Goal: Task Accomplishment & Management: Use online tool/utility

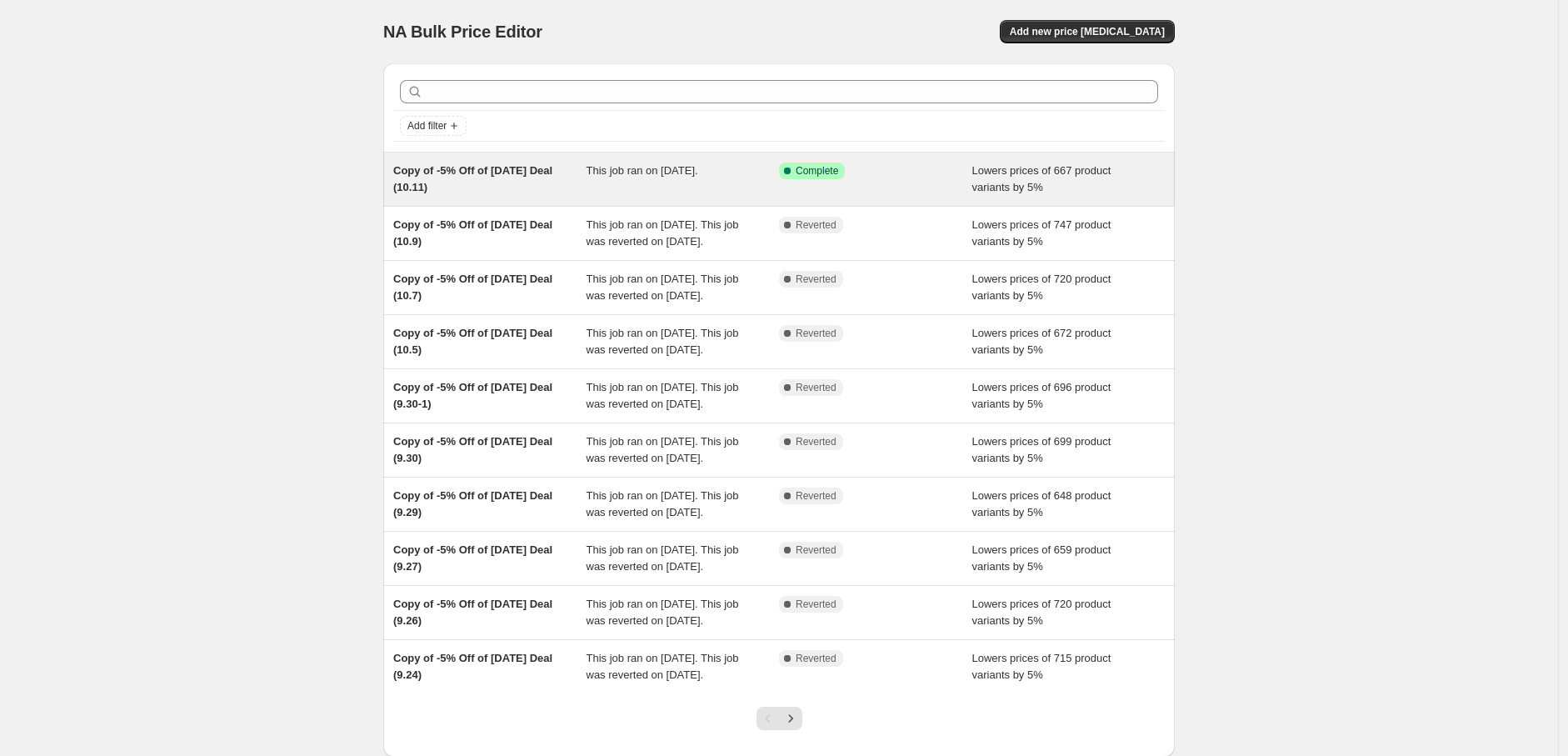
click at [604, 191] on div "This job ran on [DATE]." at bounding box center [683, 179] width 194 height 33
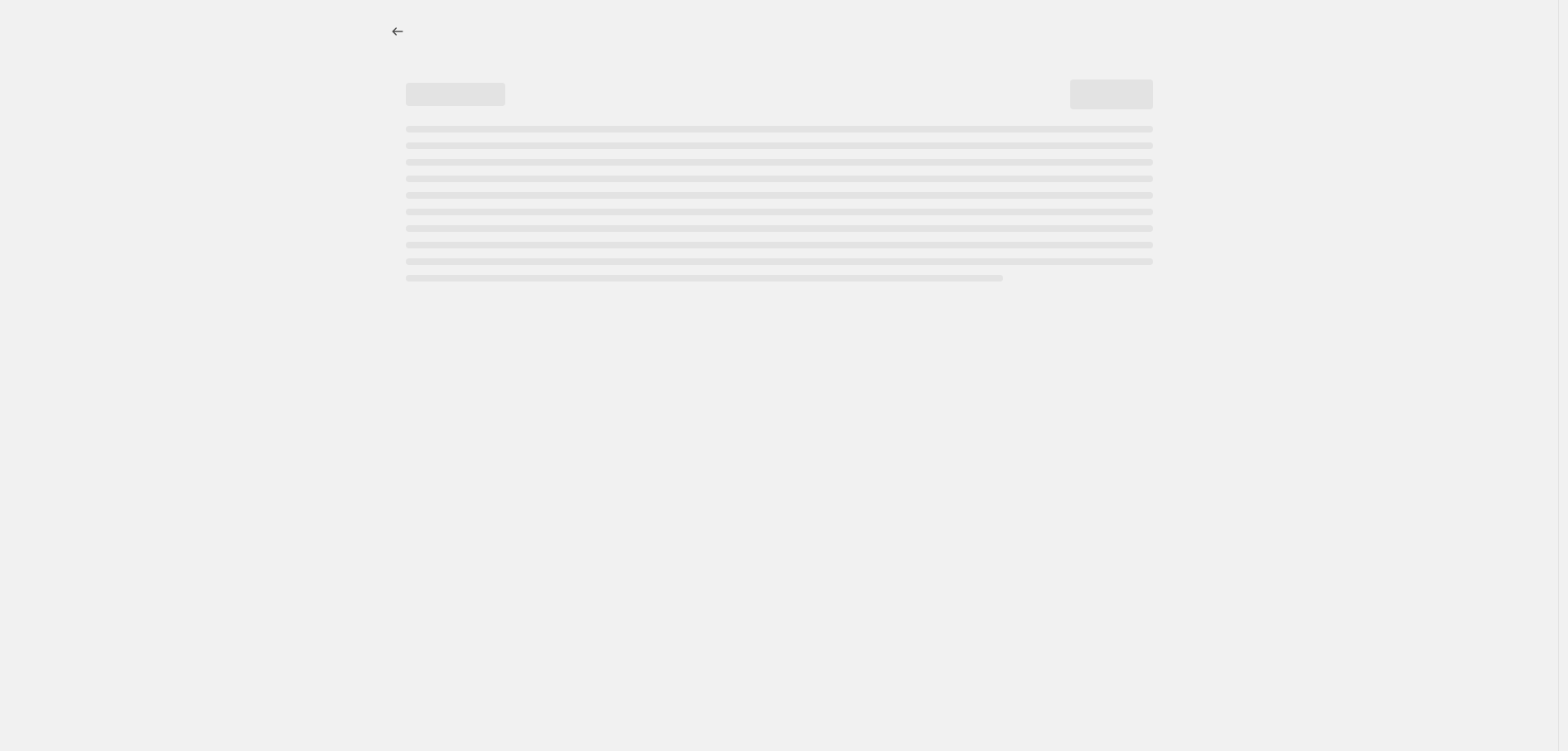
select select "percentage"
select select "pp"
select select "collection"
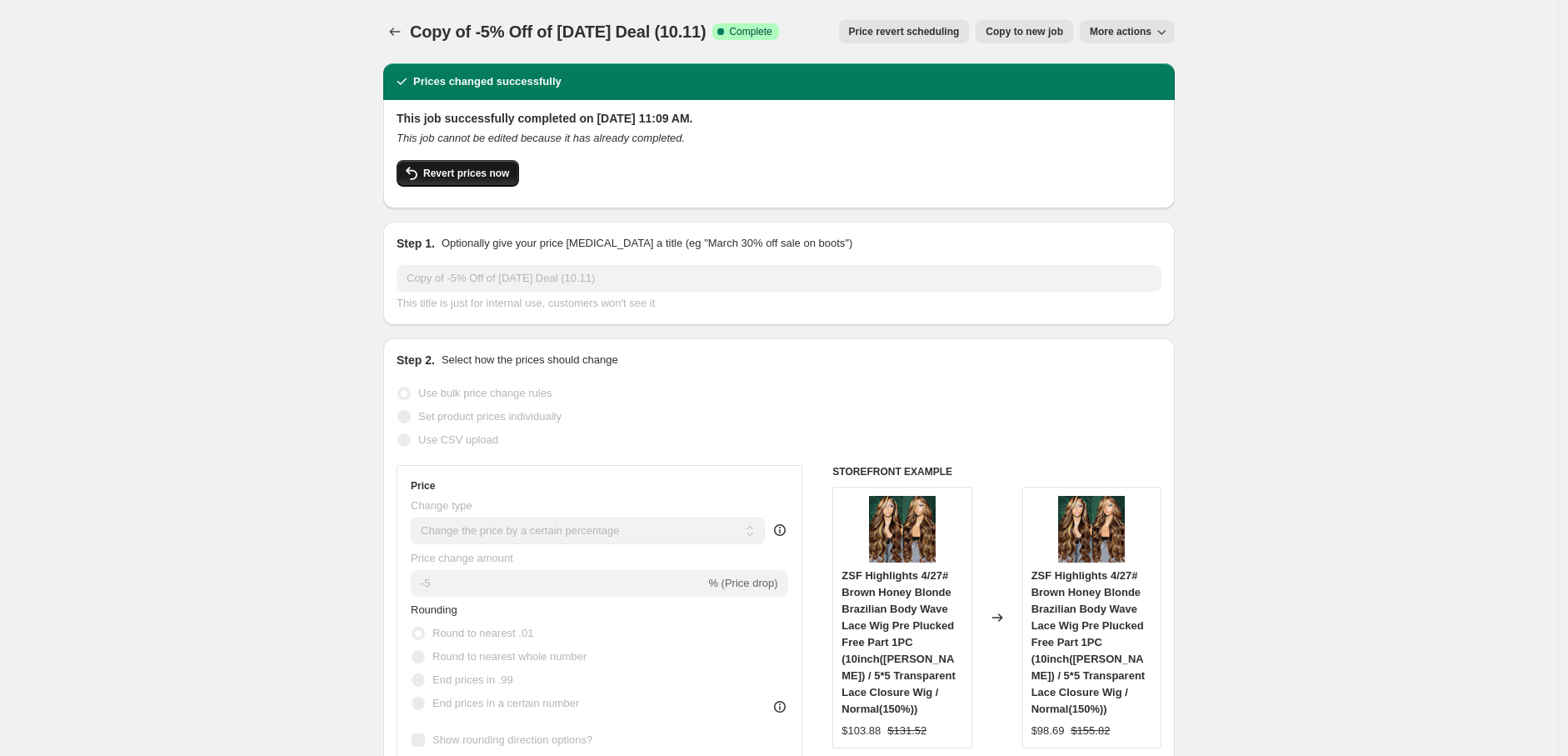
click at [479, 175] on span "Revert prices now" at bounding box center [465, 174] width 85 height 14
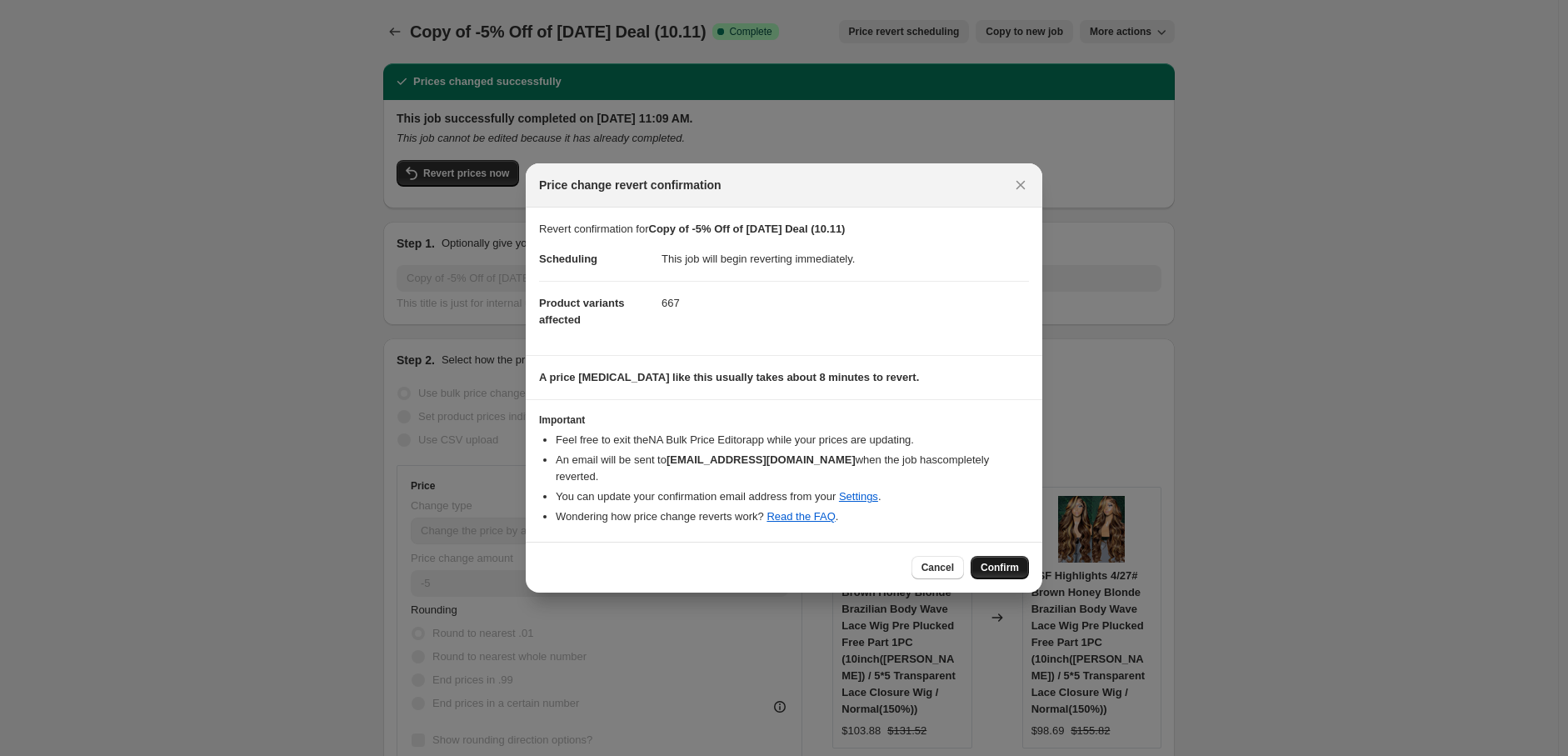
click at [1004, 561] on span "Confirm" at bounding box center [1000, 568] width 39 height 14
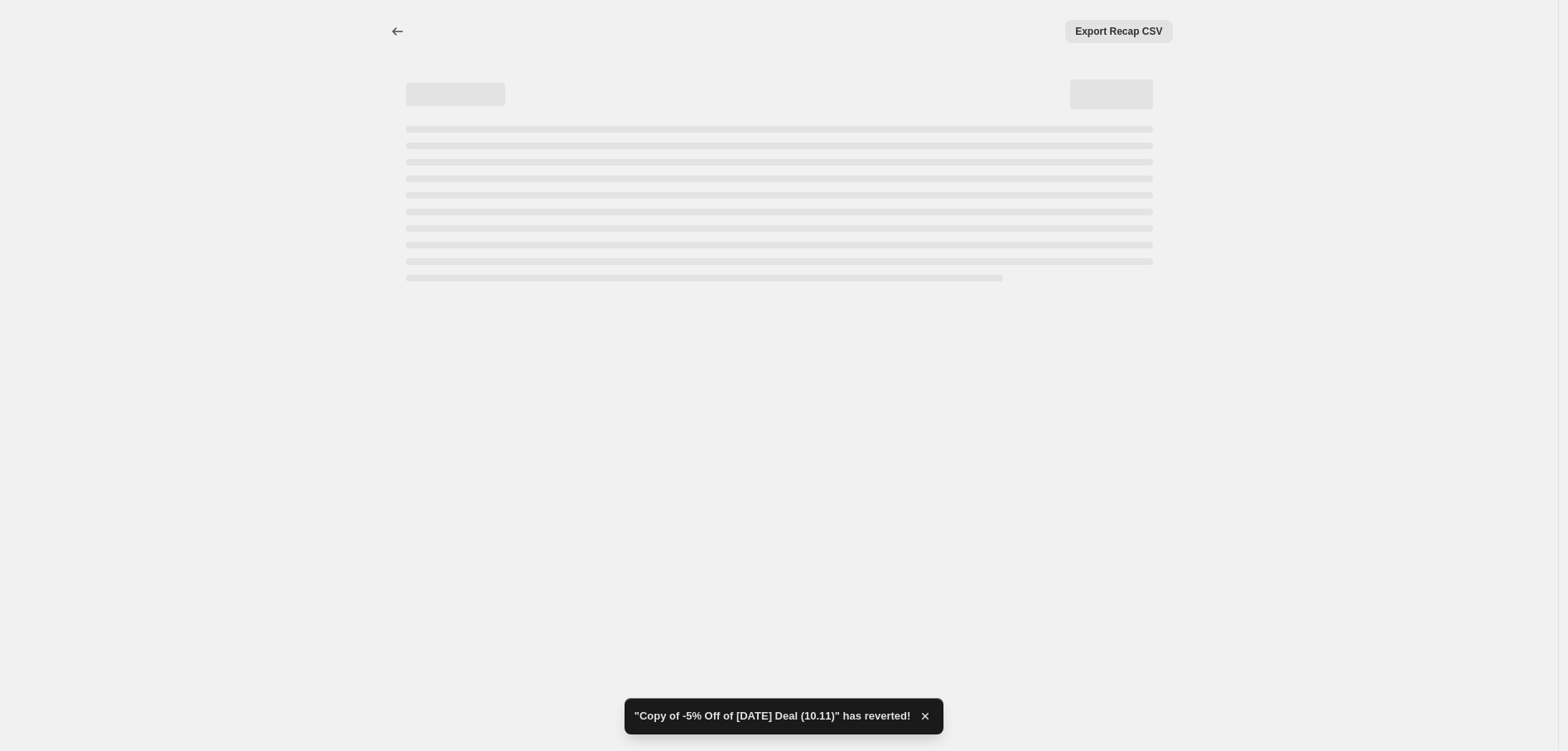
select select "percentage"
select select "pp"
select select "collection"
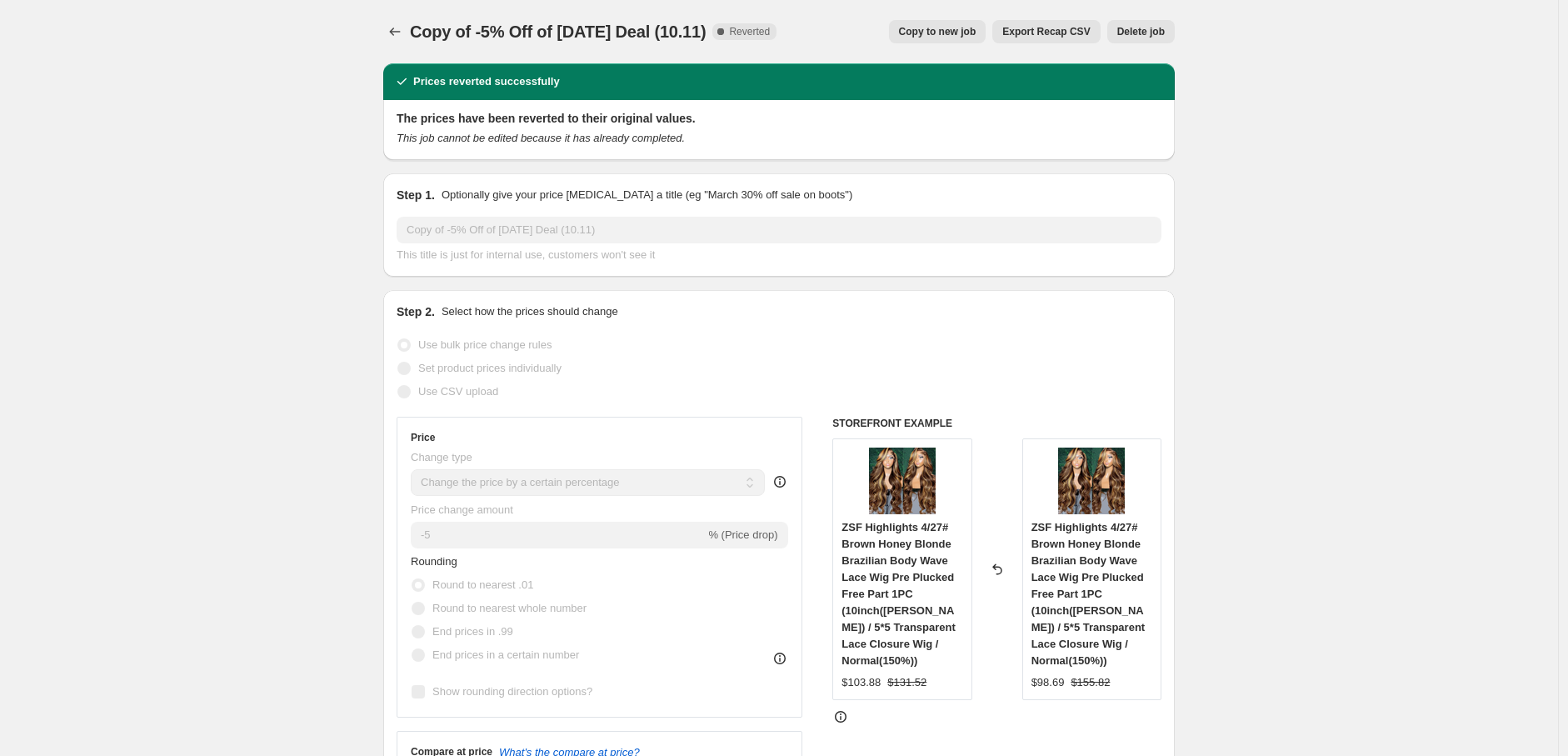
click at [953, 31] on span "Copy to new job" at bounding box center [937, 31] width 77 height 14
select select "percentage"
select select "pp"
select select "collection"
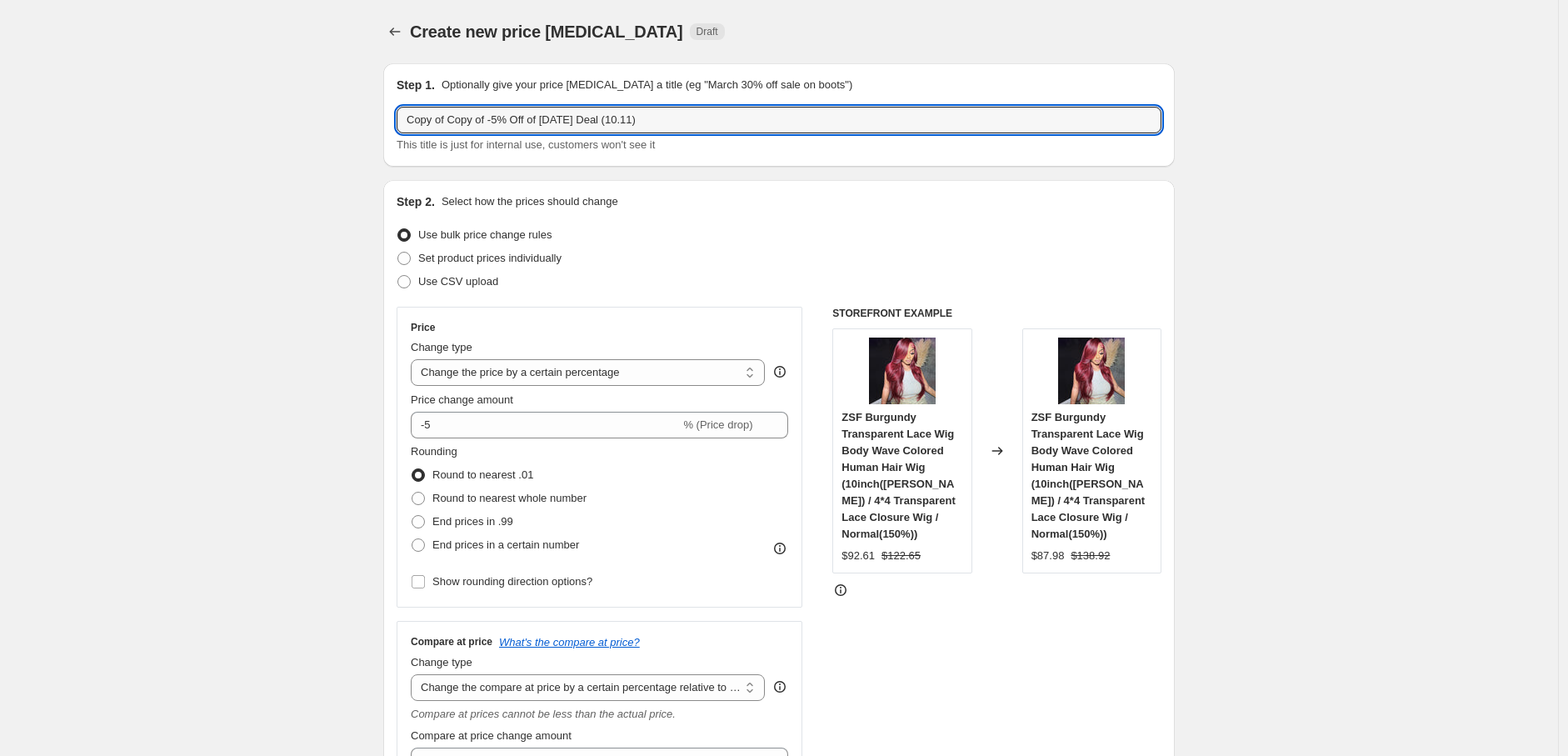
drag, startPoint x: 452, startPoint y: 119, endPoint x: 400, endPoint y: 118, distance: 52.0
click at [400, 118] on div "Step 1. Optionally give your price [MEDICAL_DATA] a title (eg "March 30% off sa…" at bounding box center [779, 115] width 791 height 104
click at [585, 124] on input "Copy of -5% Off of [DATE] Deal (10.11)" at bounding box center [778, 119] width 765 height 27
click at [587, 120] on input "Copy of -5% Off of [DATE] Deal (10.11)" at bounding box center [778, 119] width 765 height 27
type input "Copy of -5% Off of [DATE] Deal (10.13)"
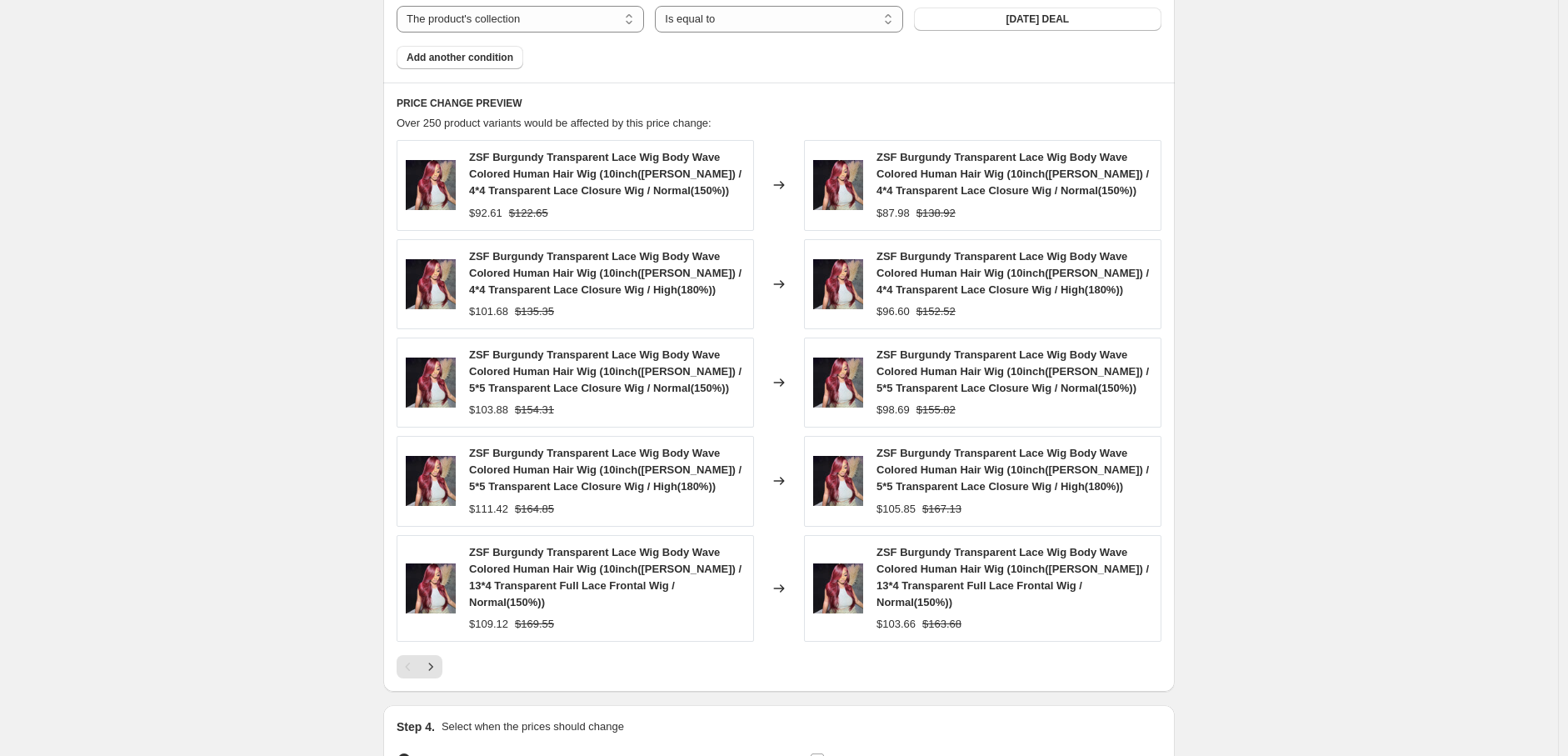
scroll to position [1439, 0]
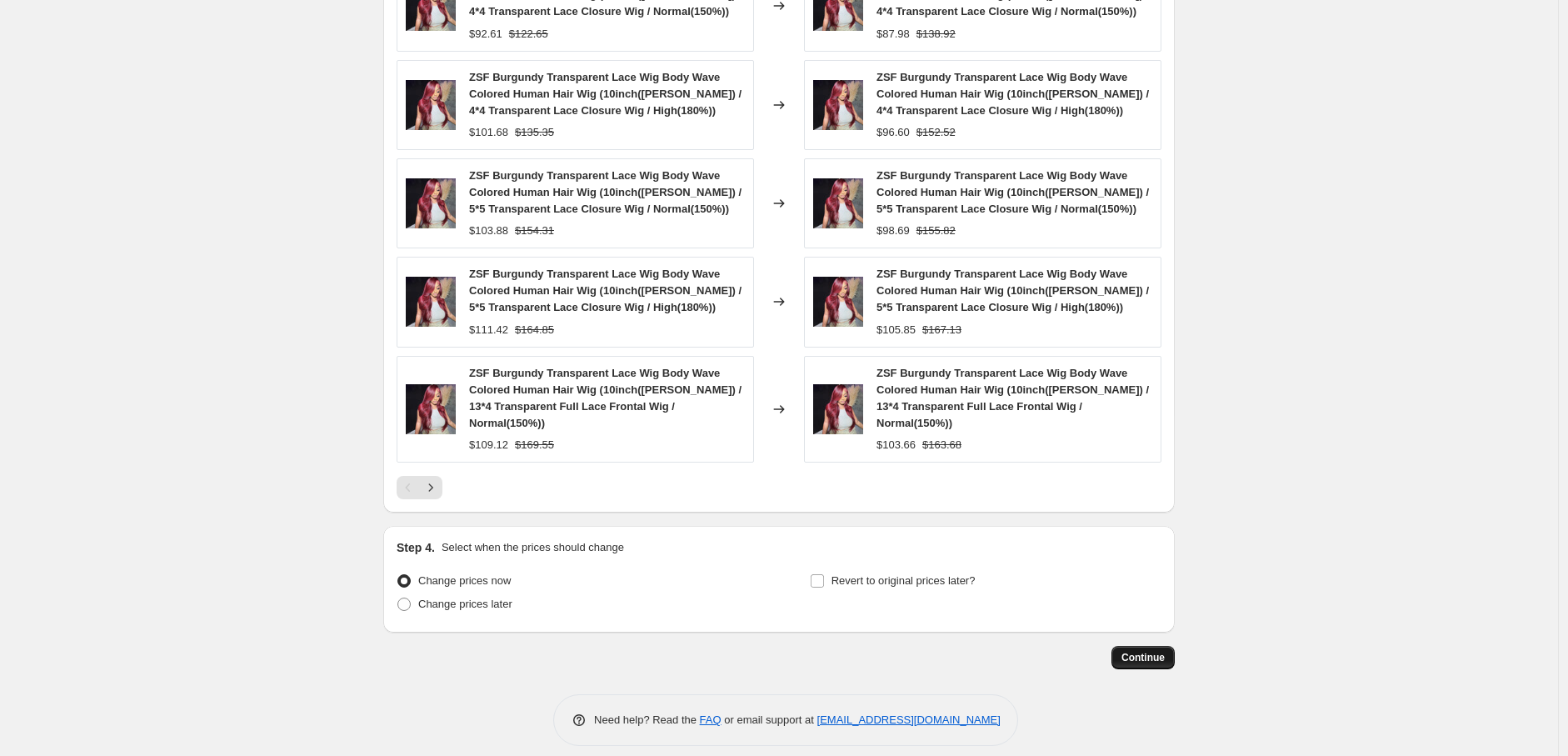
click at [1153, 651] on span "Continue" at bounding box center [1143, 658] width 43 height 14
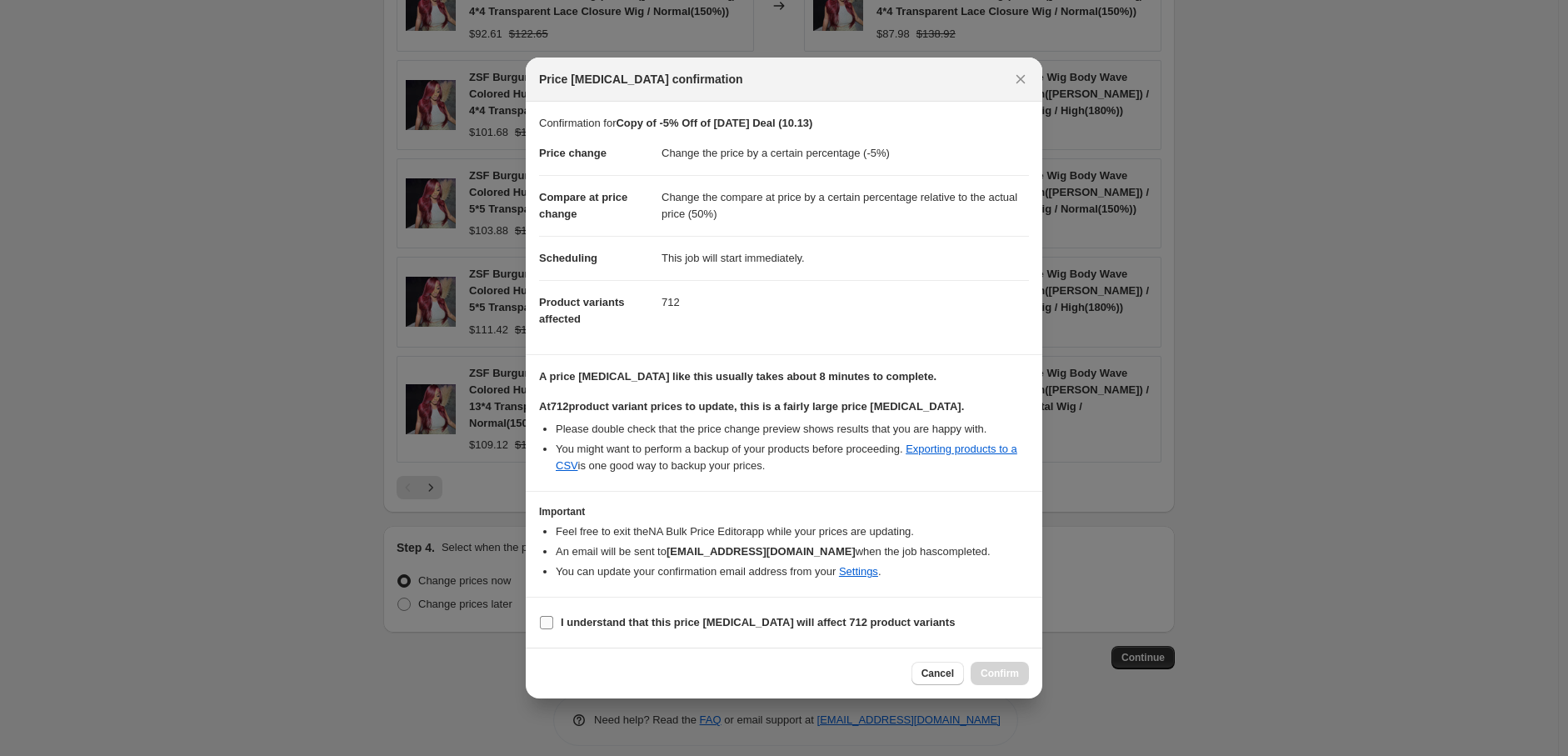
click at [551, 620] on input "I understand that this price [MEDICAL_DATA] will affect 712 product variants" at bounding box center [546, 623] width 14 height 14
checkbox input "true"
click at [992, 670] on span "Confirm" at bounding box center [1000, 673] width 39 height 14
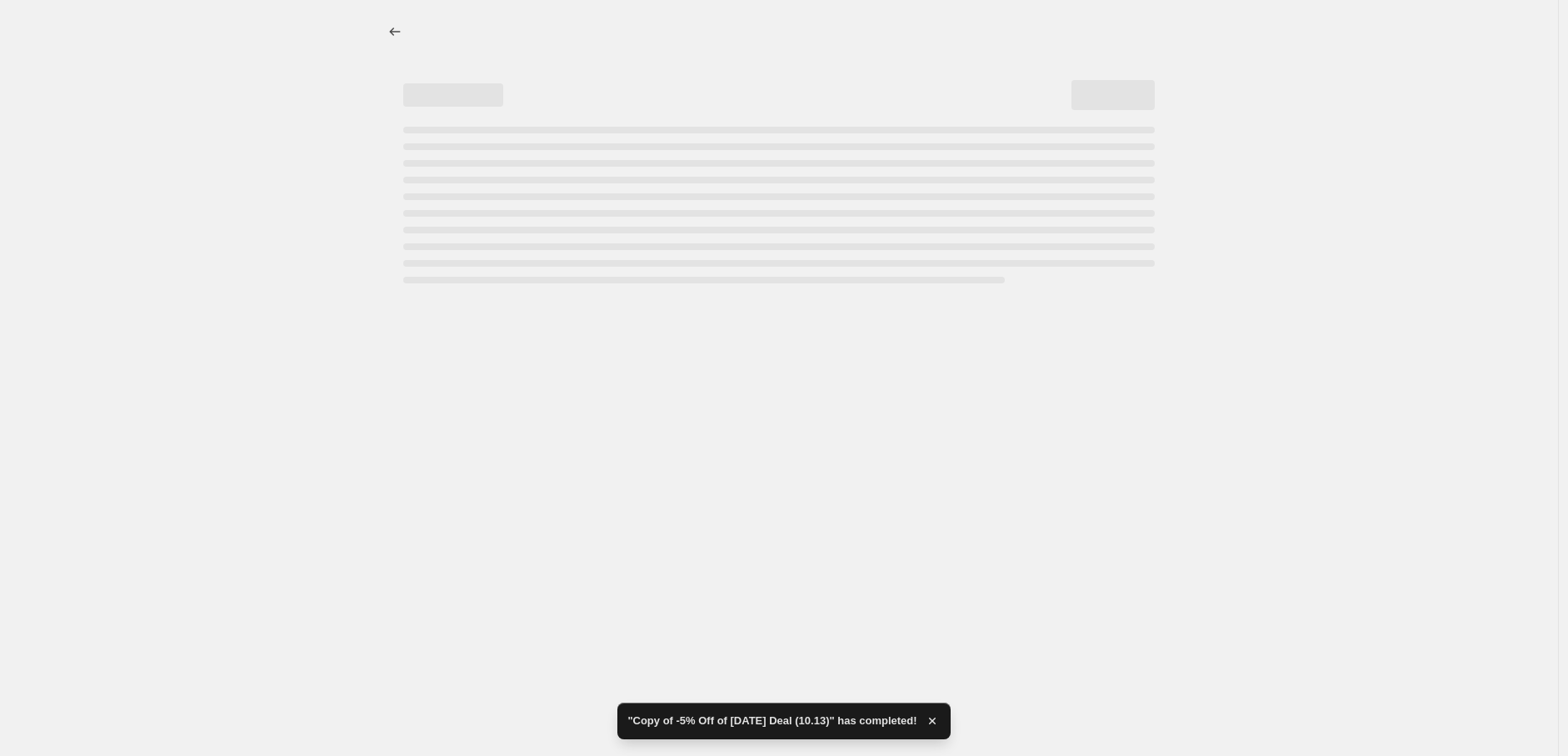
select select "percentage"
select select "pp"
select select "collection"
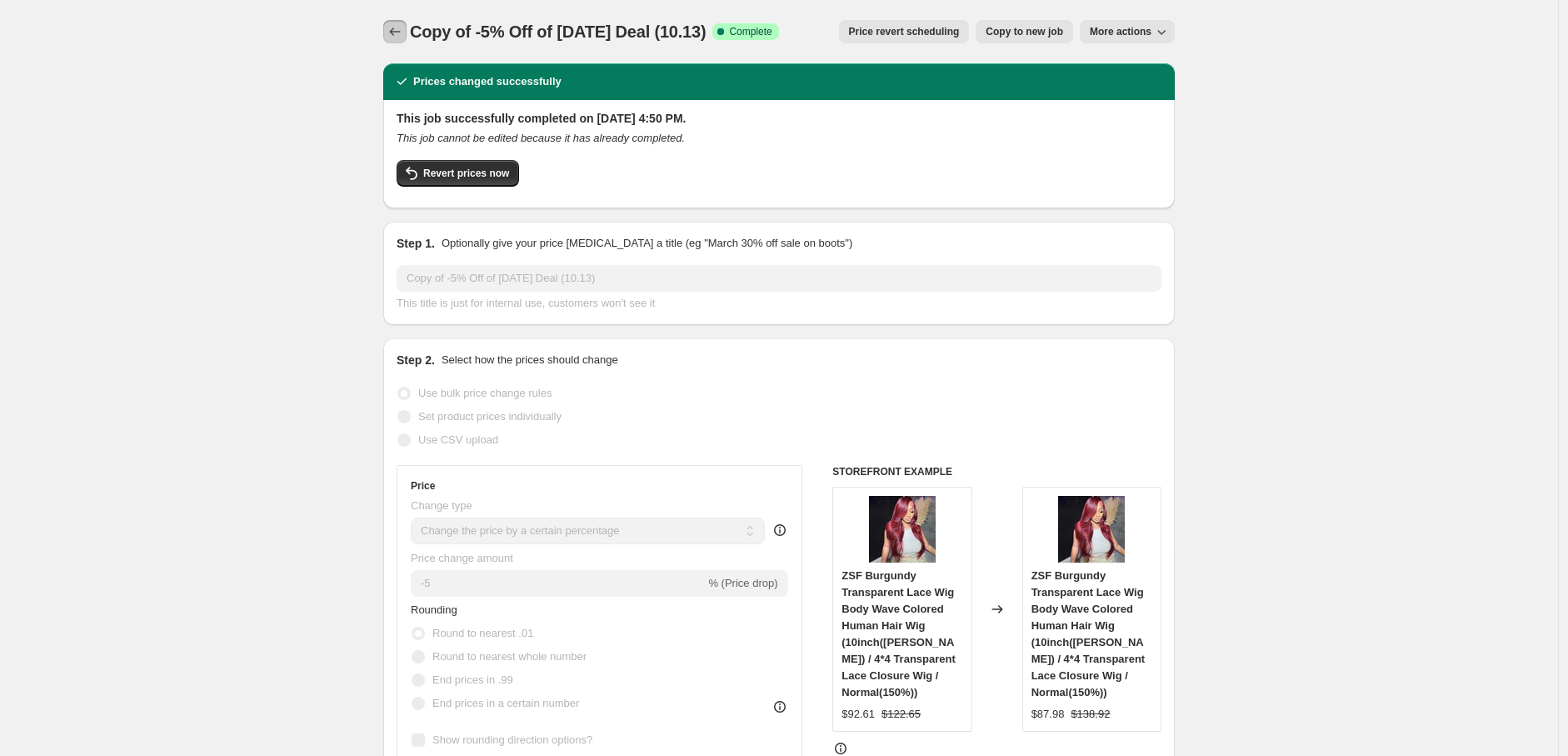
click at [401, 35] on icon "Price change jobs" at bounding box center [395, 31] width 17 height 17
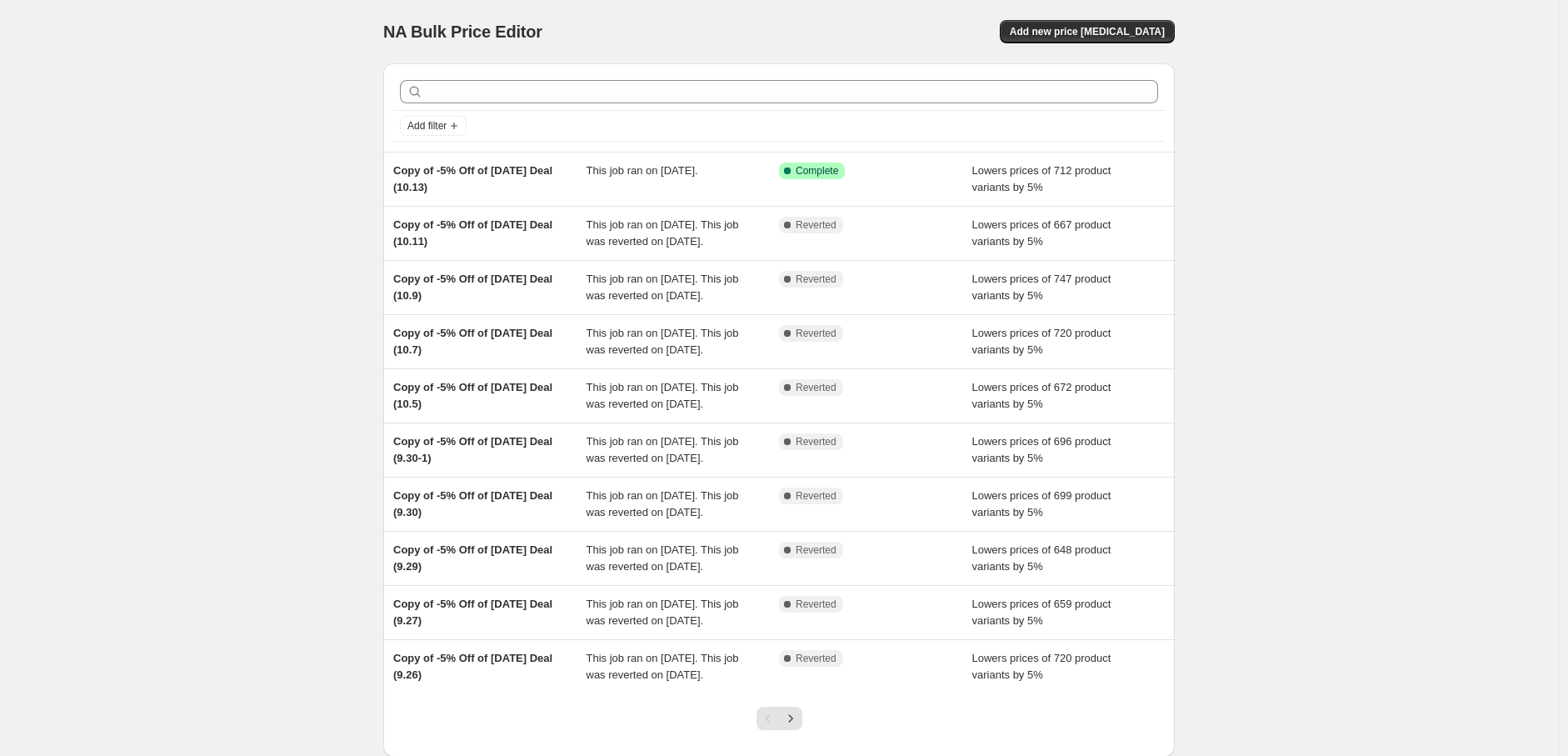
click at [218, 188] on div "NA Bulk Price Editor. This page is ready NA Bulk Price Editor Add new price [ME…" at bounding box center [778, 429] width 1558 height 859
